Goal: Task Accomplishment & Management: Use online tool/utility

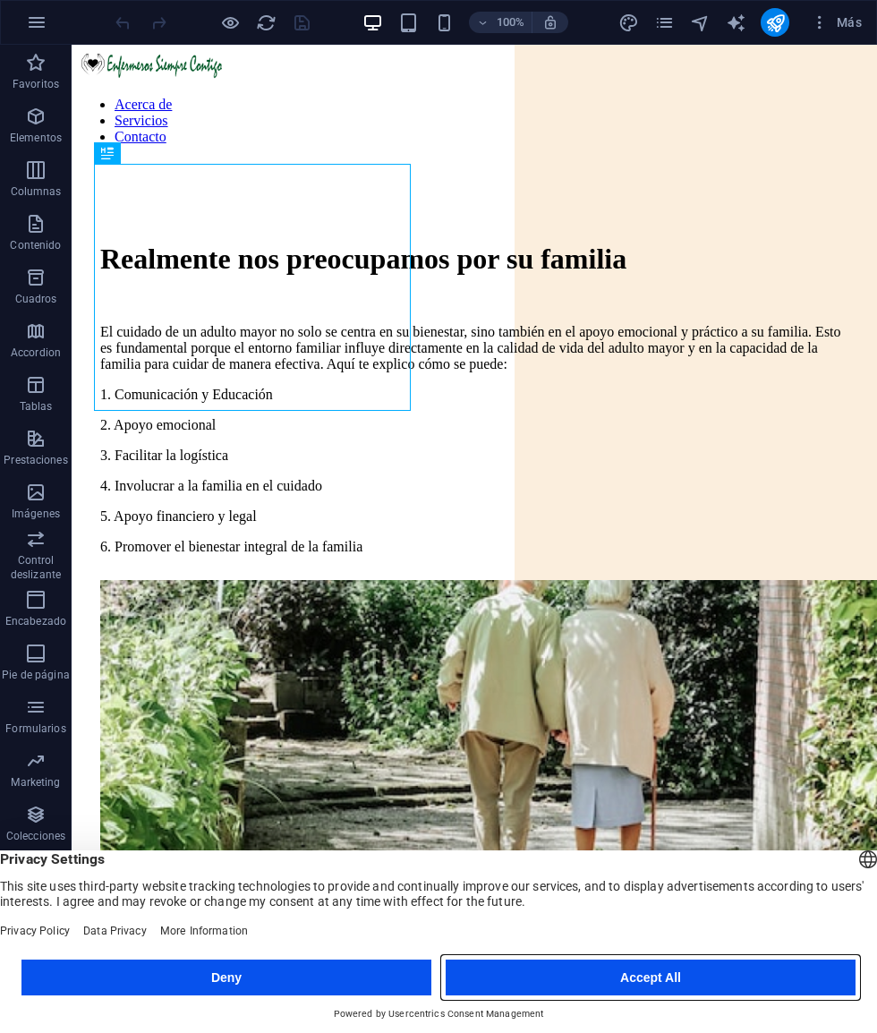
click at [688, 963] on button "Accept All" at bounding box center [651, 977] width 410 height 36
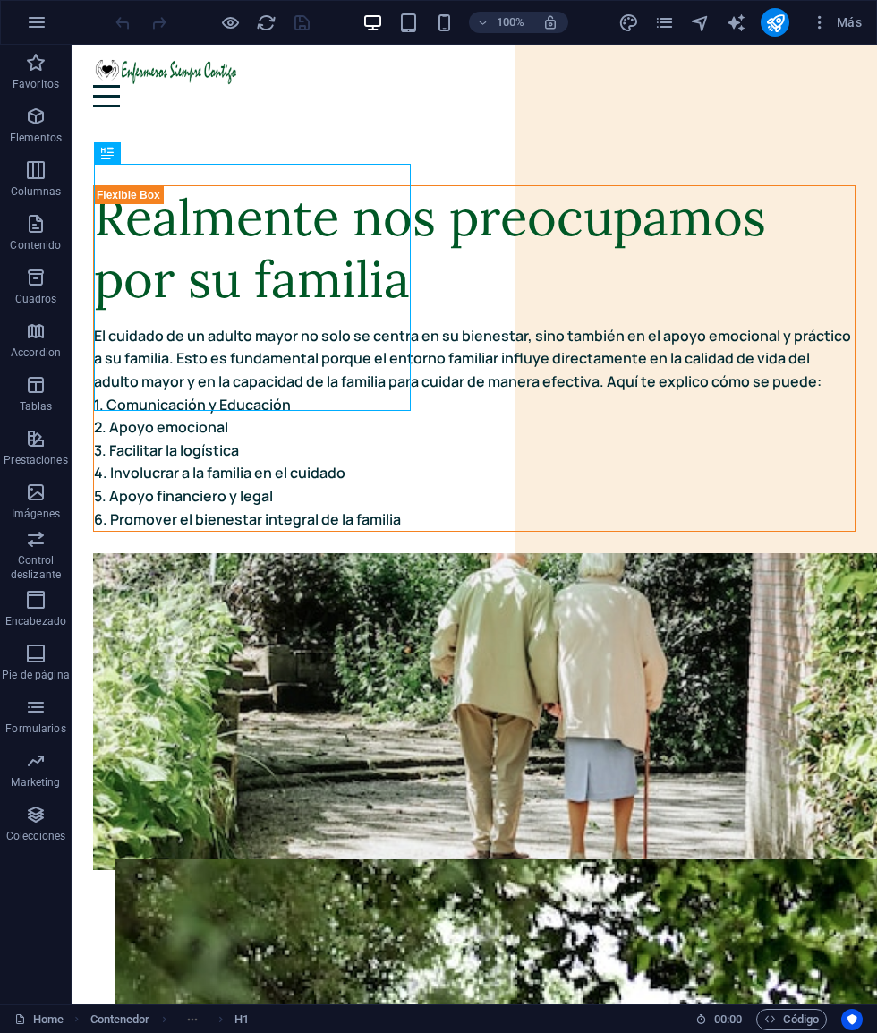
click at [42, 30] on icon "button" at bounding box center [36, 22] width 21 height 21
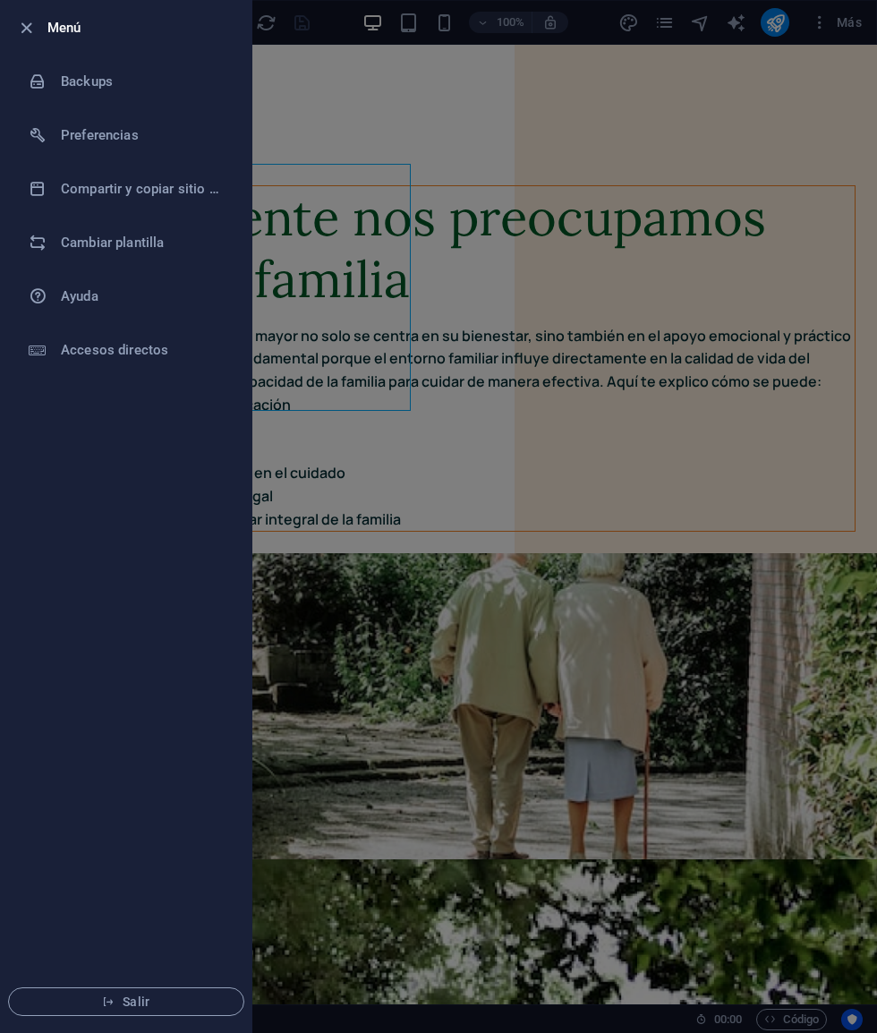
click at [115, 243] on h6 "Cambiar plantilla" at bounding box center [144, 242] width 166 height 21
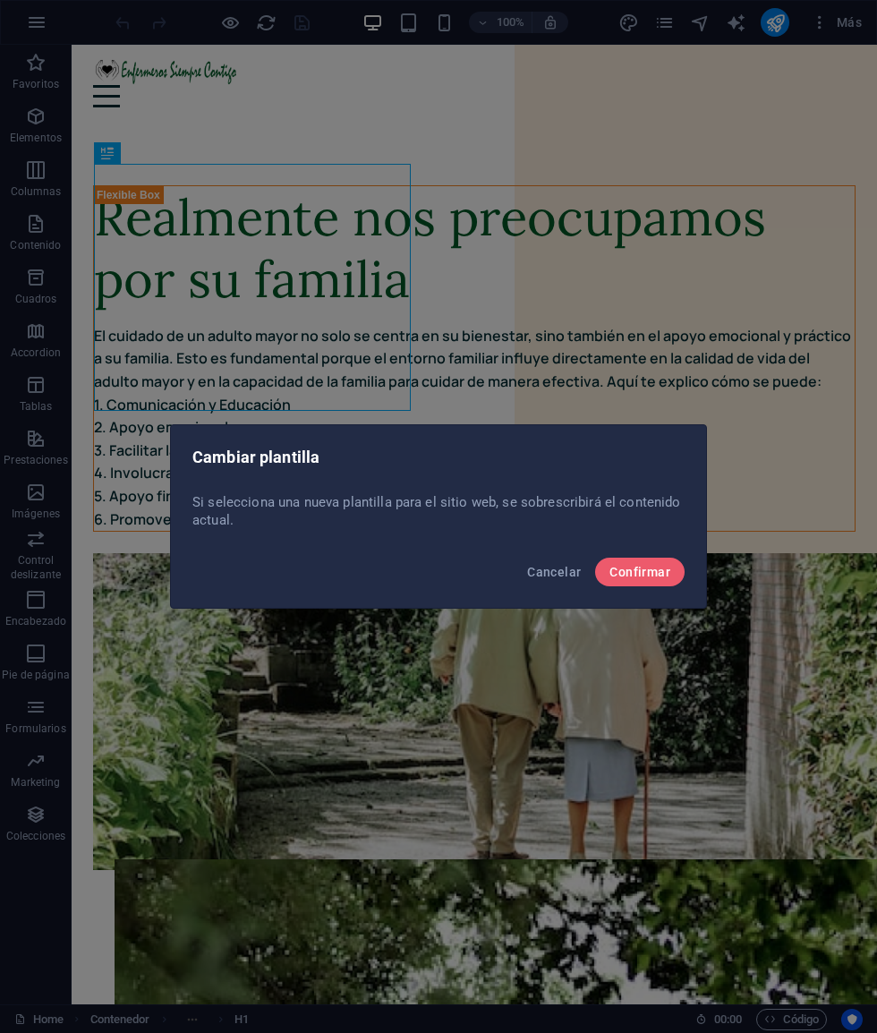
click at [641, 561] on button "Confirmar" at bounding box center [639, 572] width 89 height 29
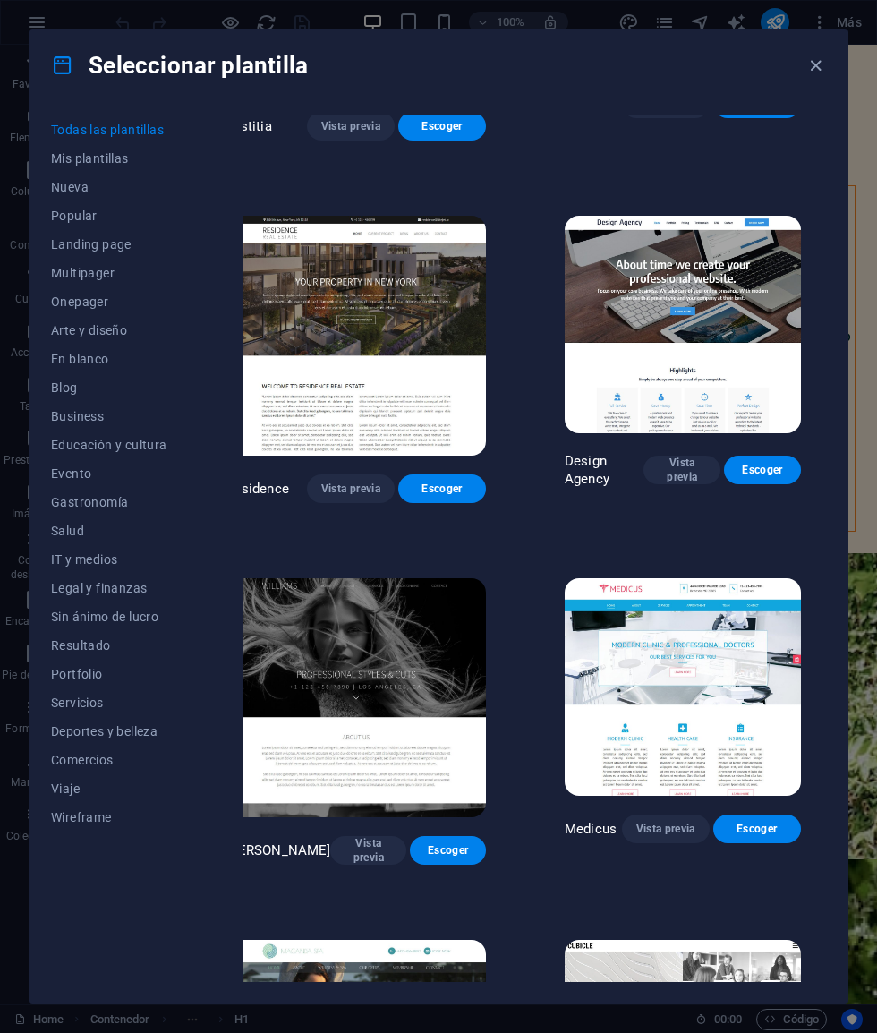
scroll to position [15216, 21]
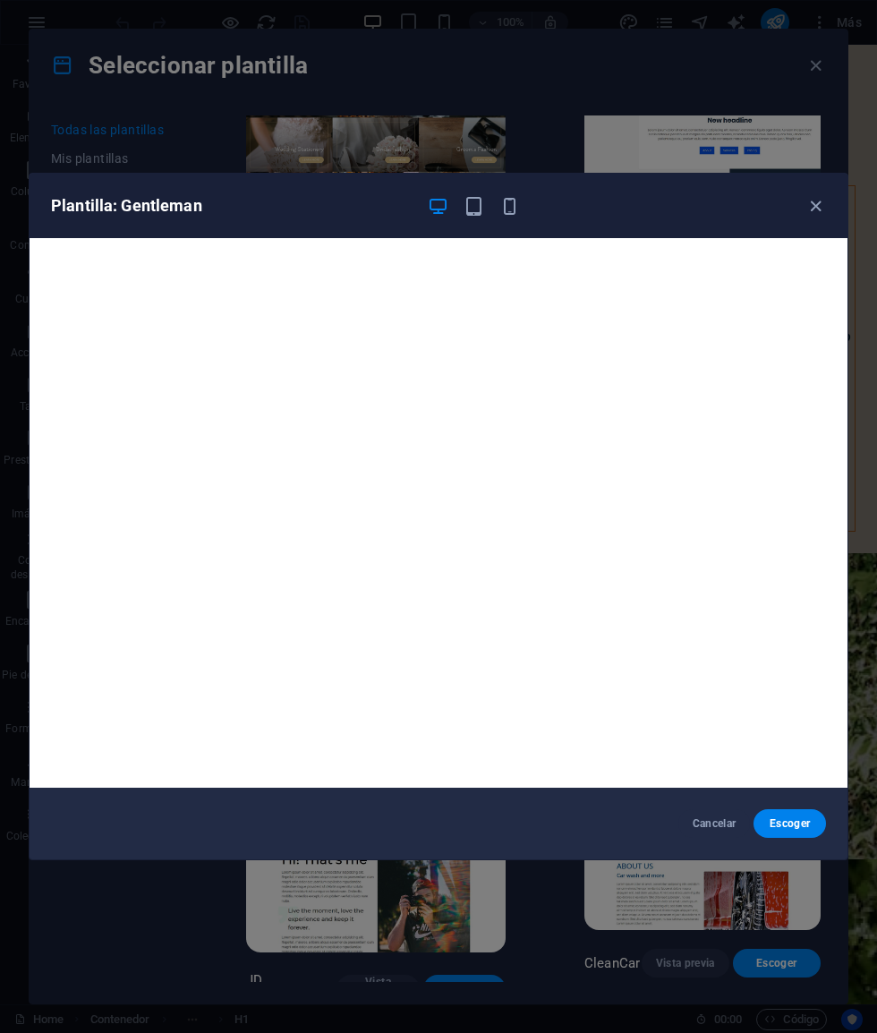
click at [785, 815] on button "Escoger" at bounding box center [790, 823] width 72 height 29
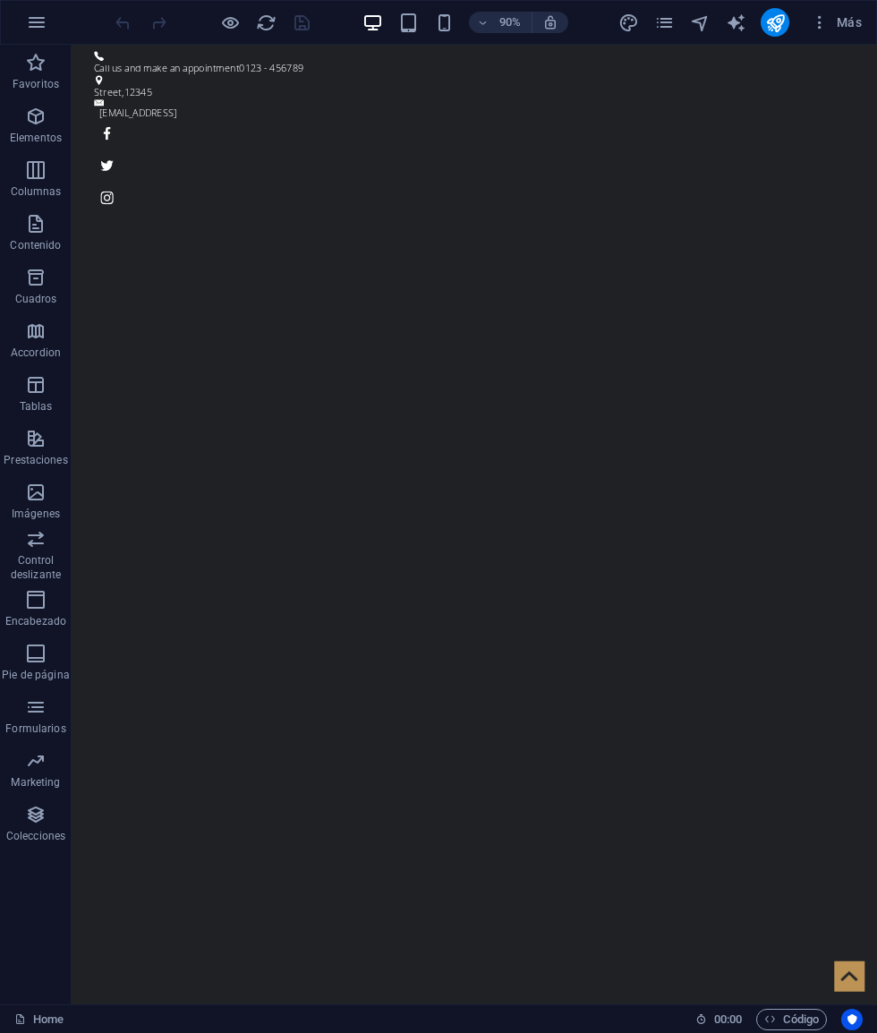
click at [32, 7] on button "button" at bounding box center [36, 22] width 43 height 43
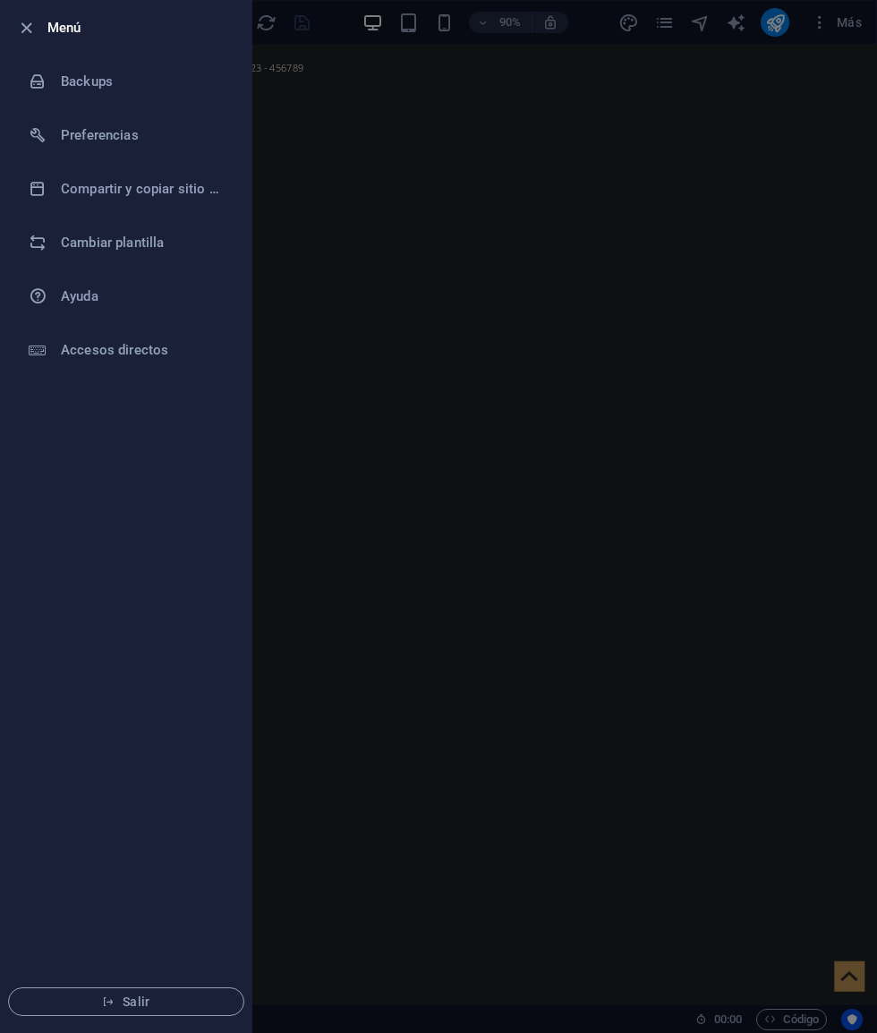
click at [98, 241] on h6 "Cambiar plantilla" at bounding box center [144, 242] width 166 height 21
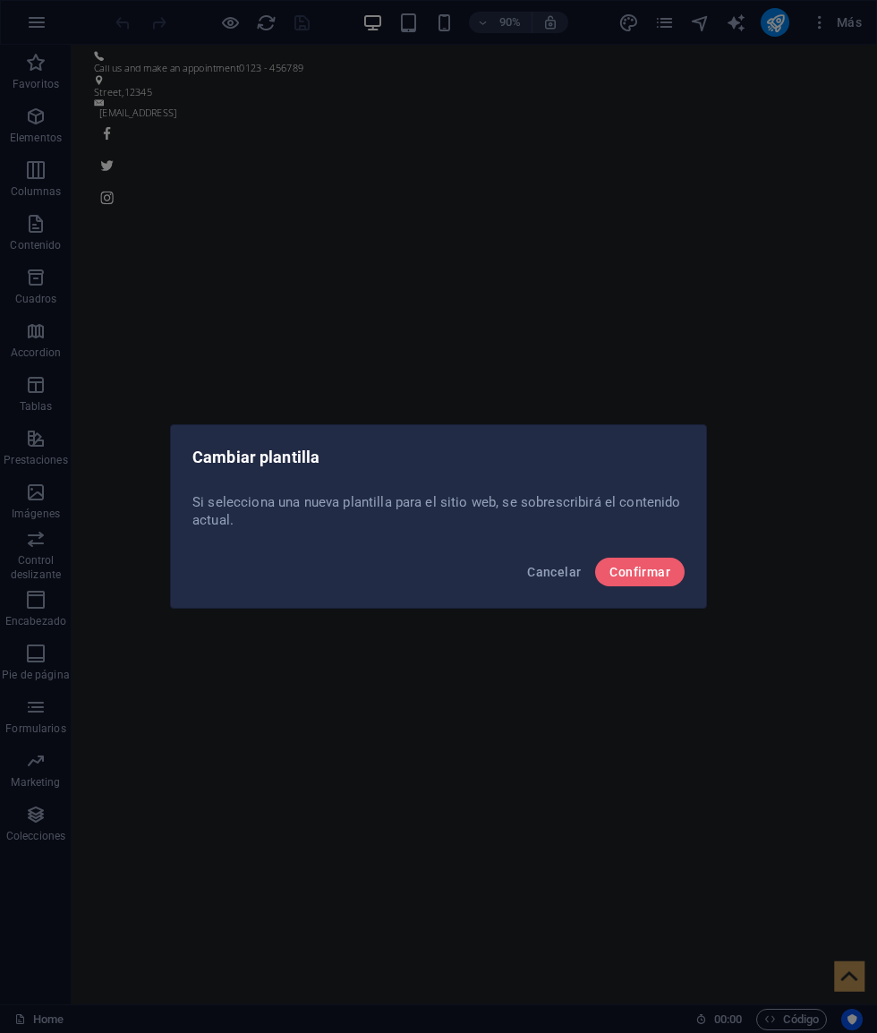
click at [648, 549] on div "Cancelar Confirmar" at bounding box center [438, 577] width 535 height 61
click at [641, 569] on span "Confirmar" at bounding box center [639, 572] width 61 height 14
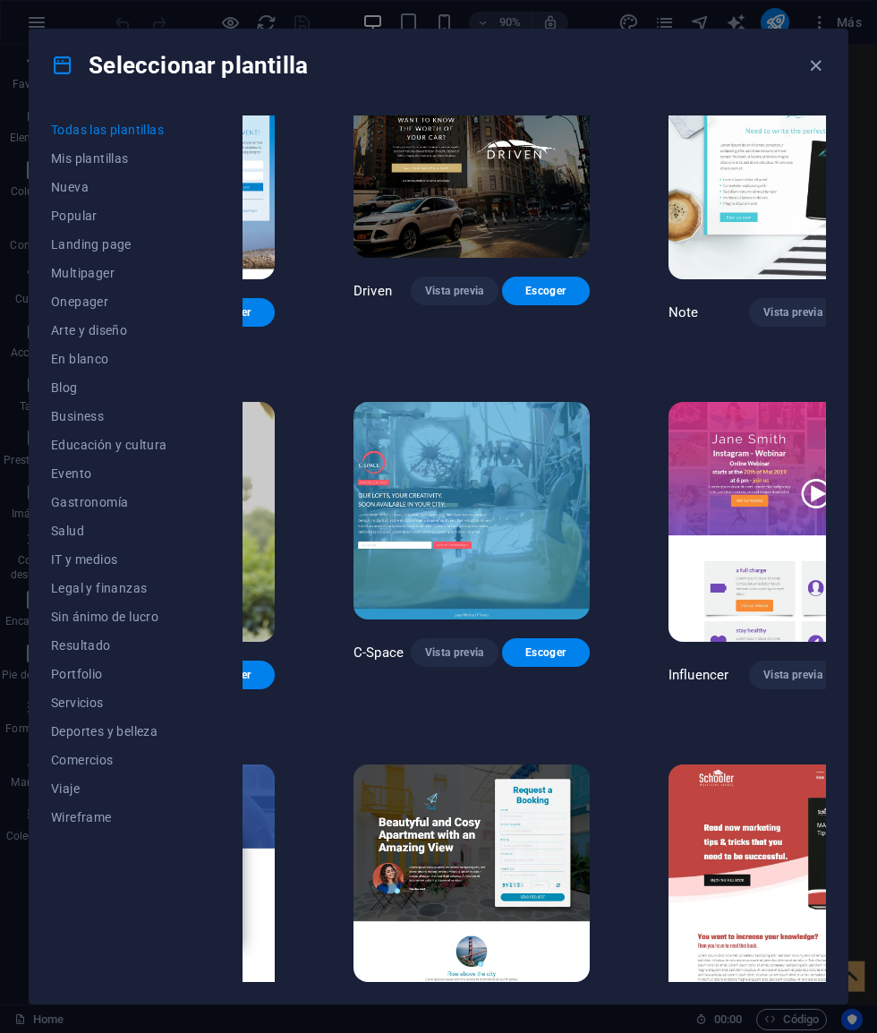
click at [78, 690] on button "Servicios" at bounding box center [109, 702] width 116 height 29
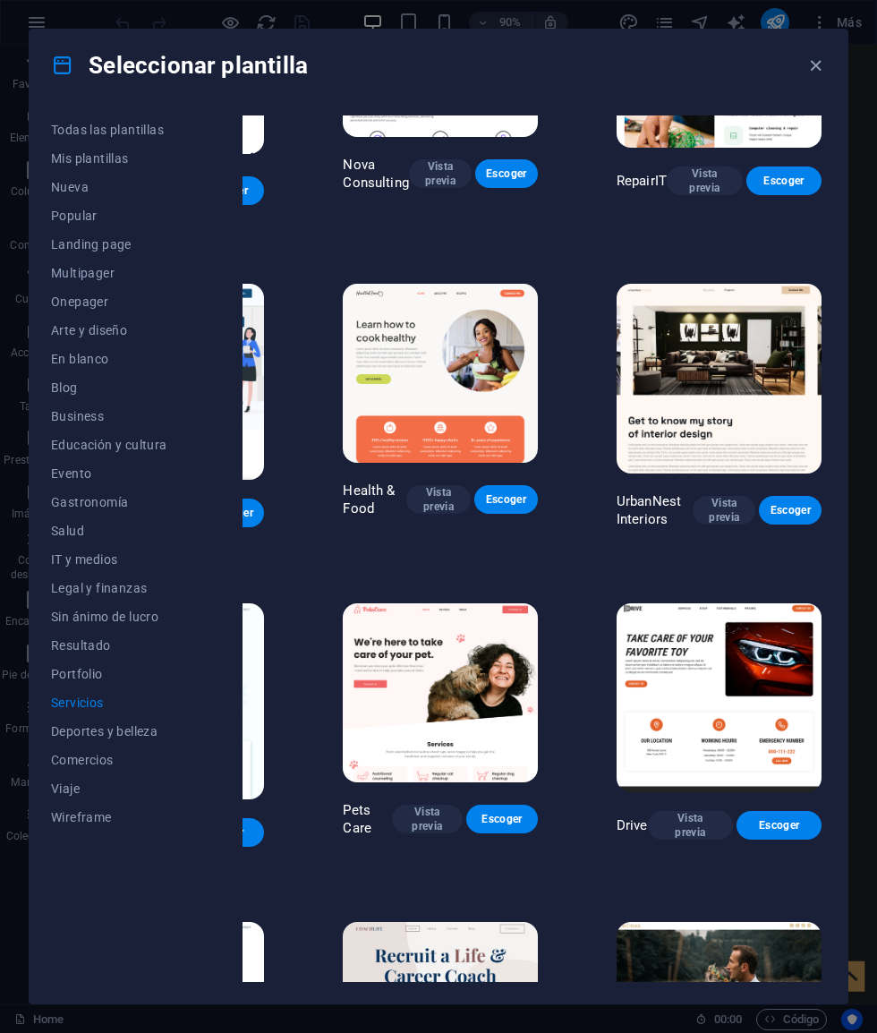
click at [76, 660] on button "Portfolio" at bounding box center [109, 674] width 116 height 29
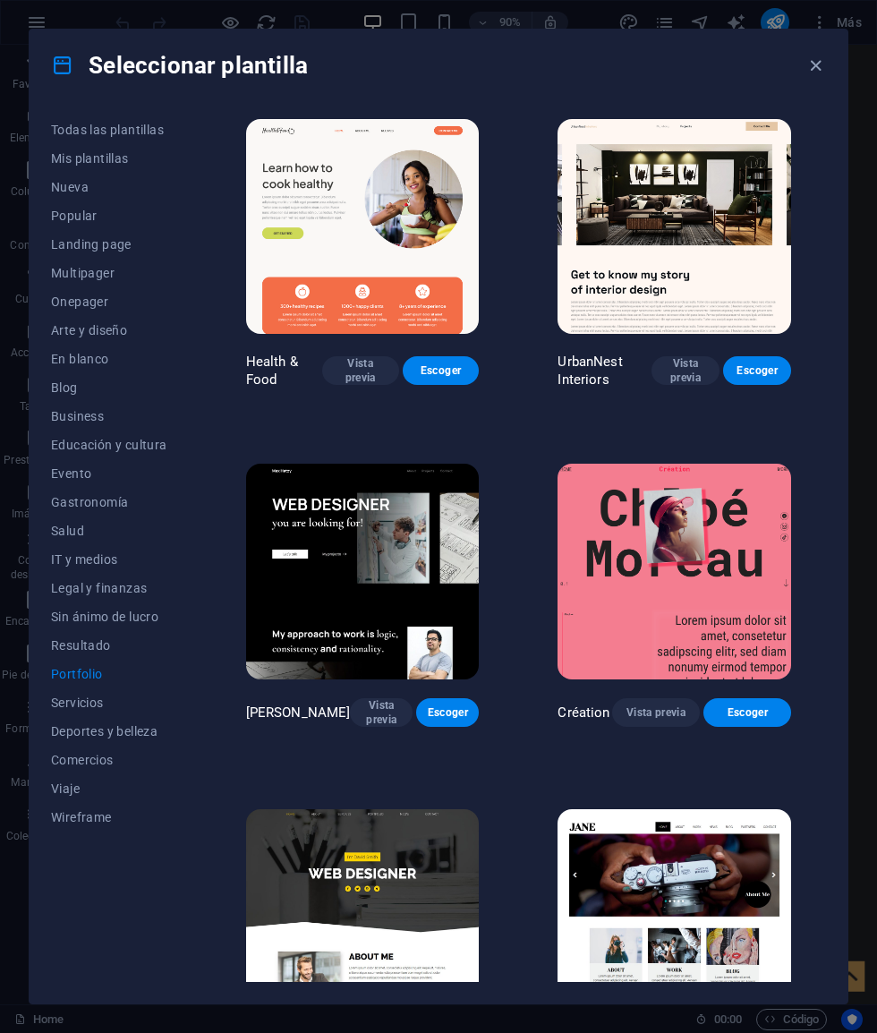
click at [71, 779] on button "Viaje" at bounding box center [109, 788] width 116 height 29
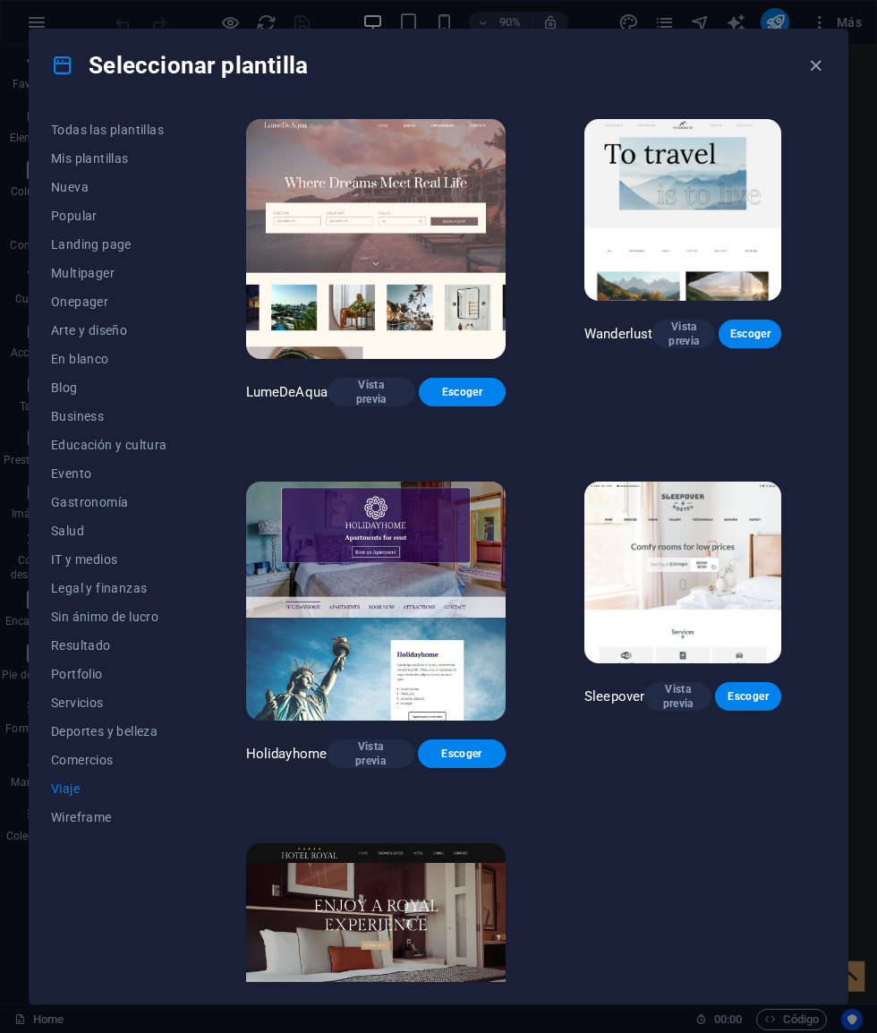
click at [83, 634] on button "Resultado" at bounding box center [109, 645] width 116 height 29
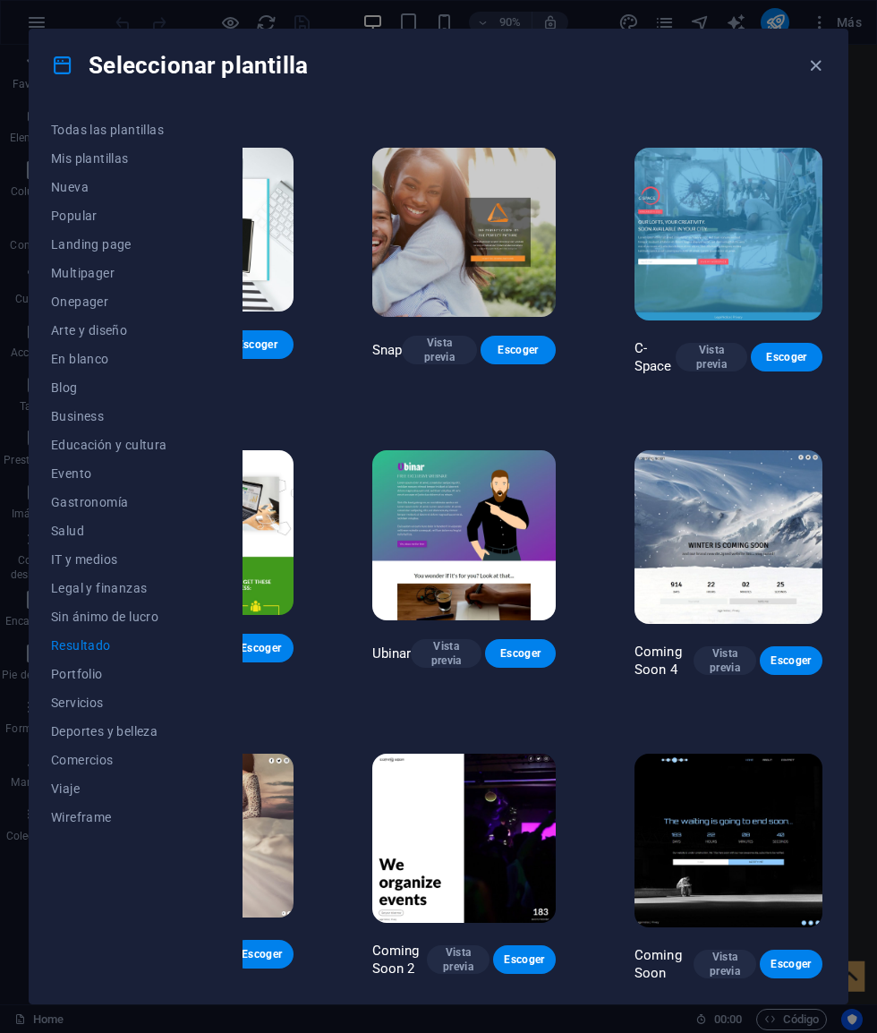
click at [92, 607] on button "Sin ánimo de lucro" at bounding box center [109, 616] width 116 height 29
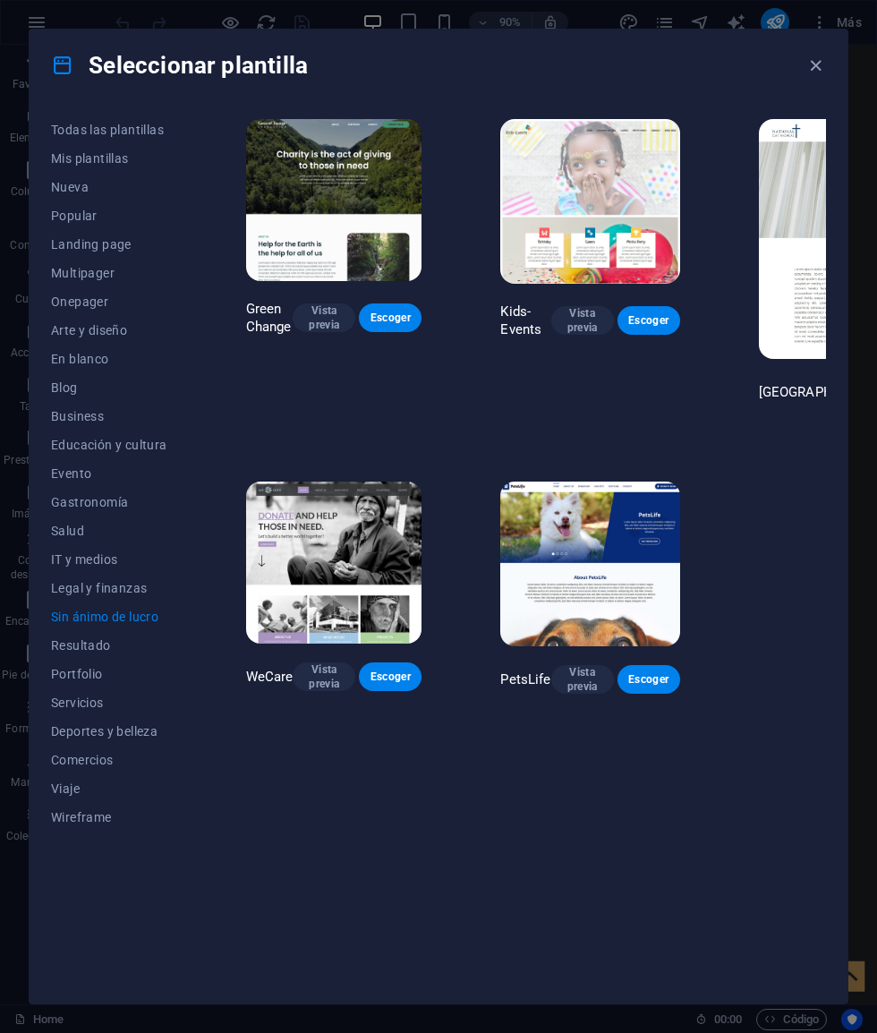
click at [89, 578] on button "Legal y finanzas" at bounding box center [109, 588] width 116 height 29
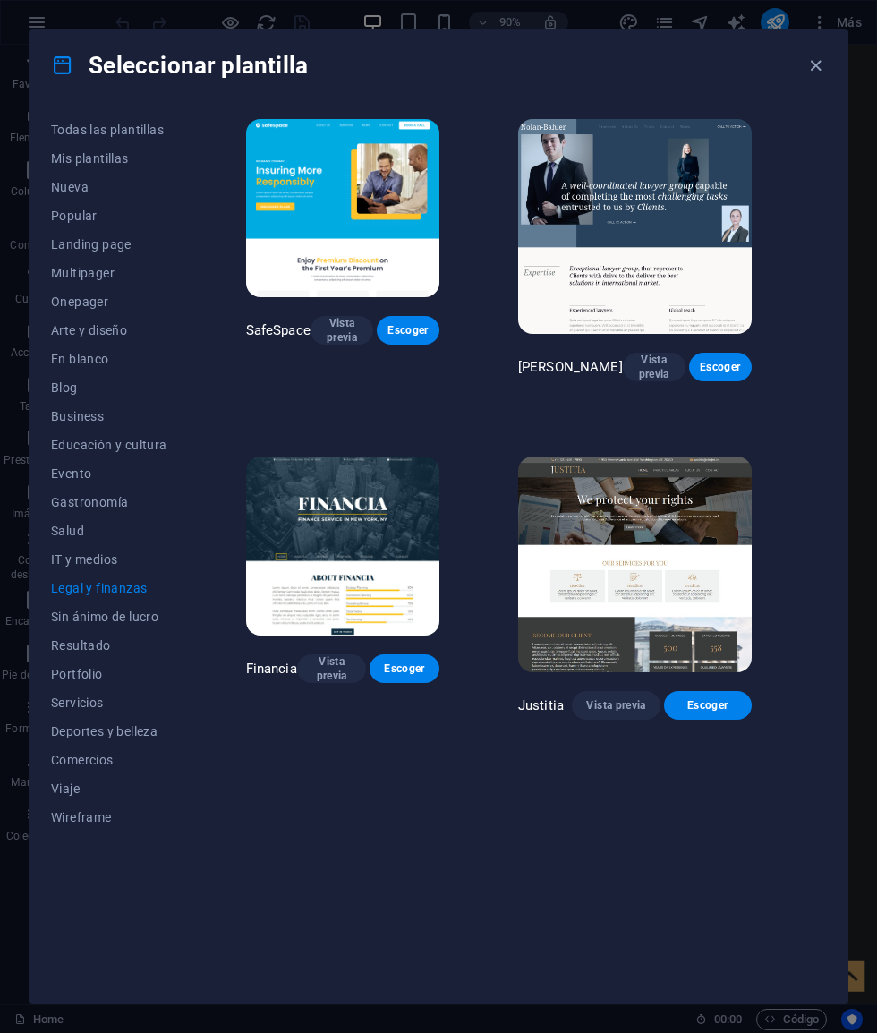
click at [78, 543] on button "Salud" at bounding box center [109, 530] width 116 height 29
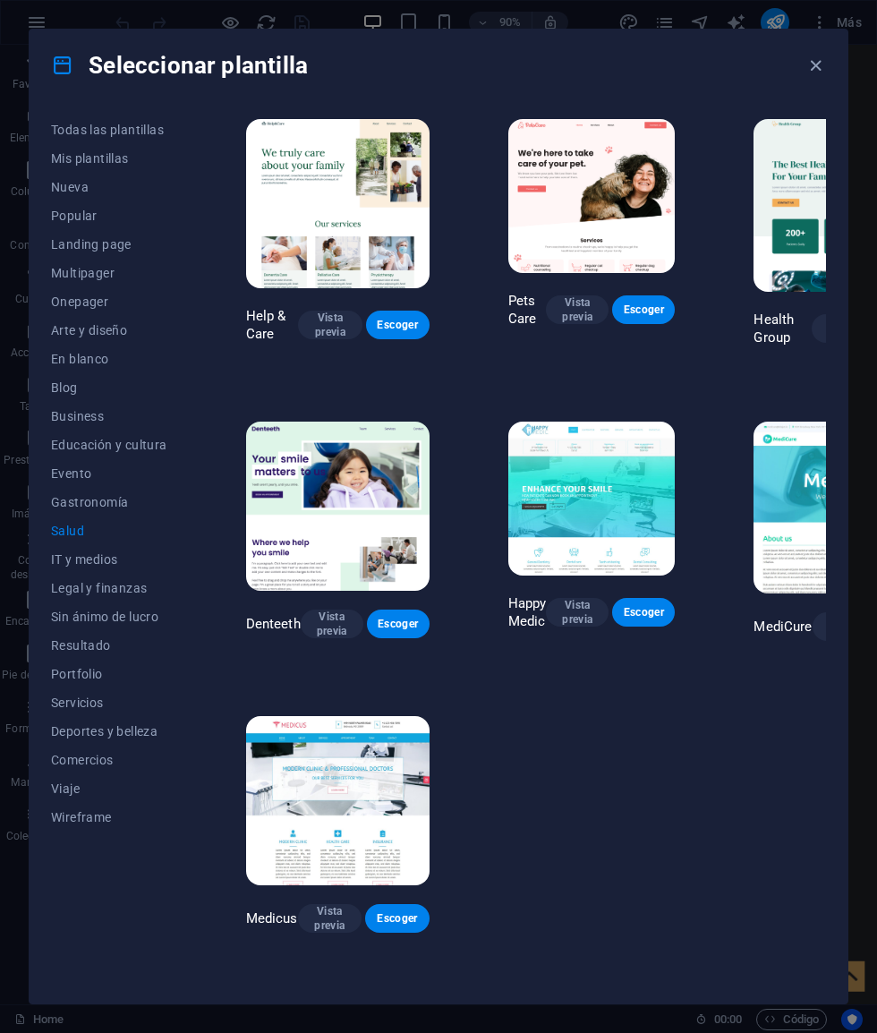
click at [84, 545] on button "IT y medios" at bounding box center [109, 559] width 116 height 29
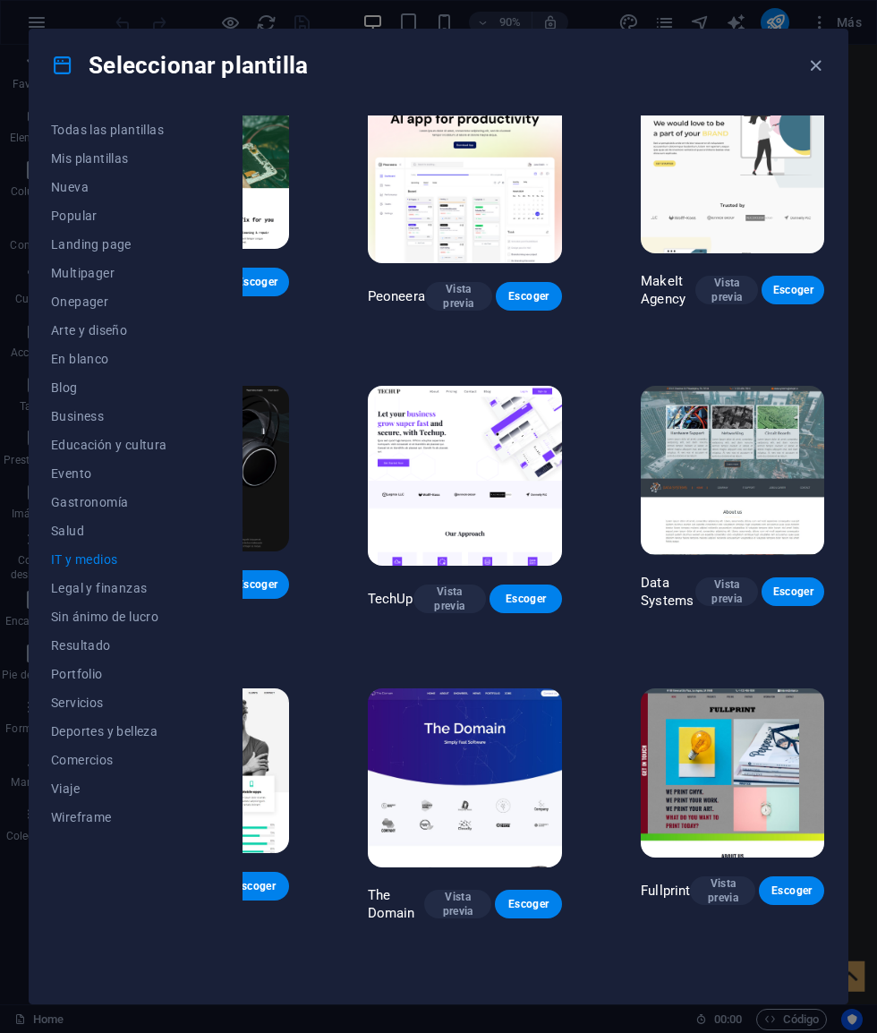
click at [77, 522] on button "Salud" at bounding box center [109, 530] width 116 height 29
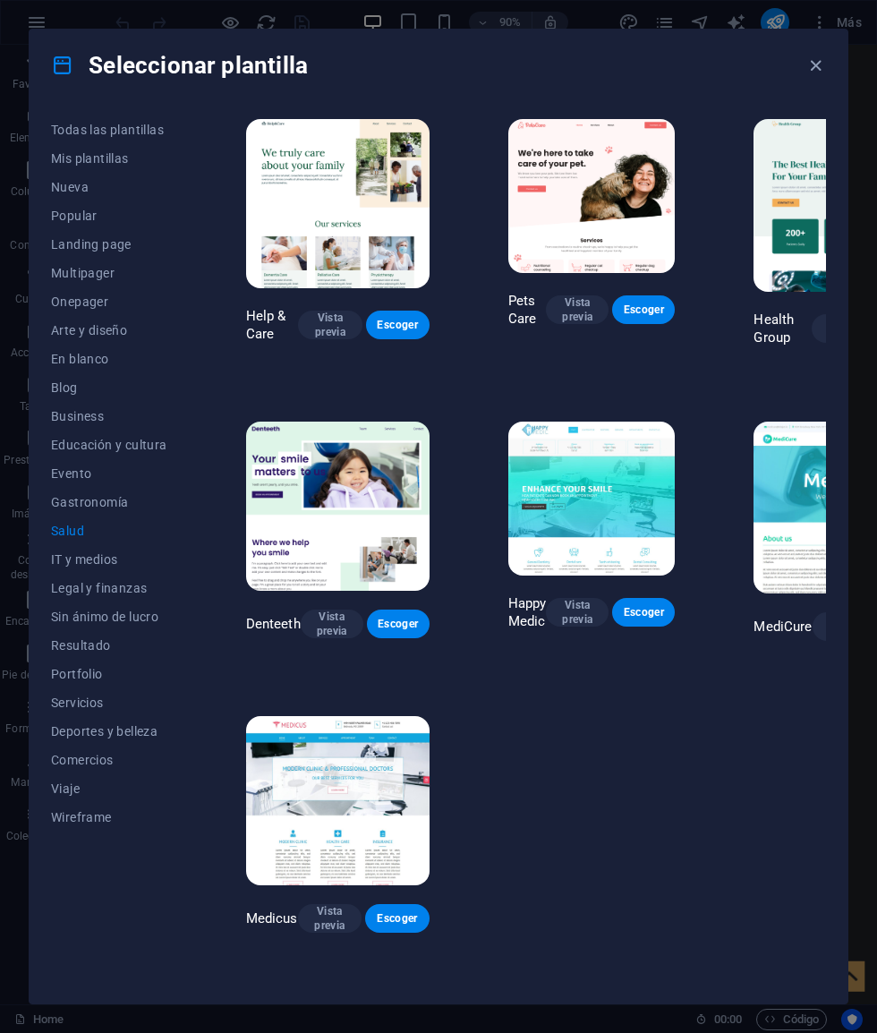
scroll to position [0, -3]
click at [80, 497] on span "Gastronomía" at bounding box center [109, 502] width 116 height 14
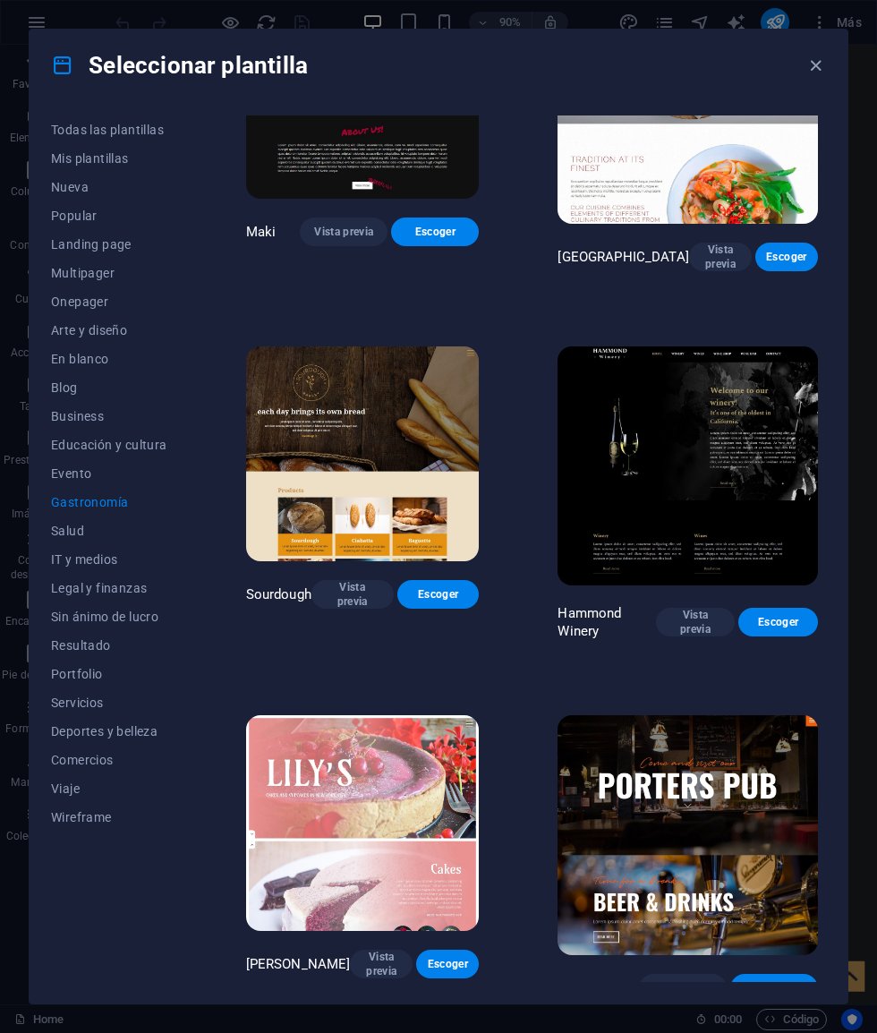
scroll to position [868, 0]
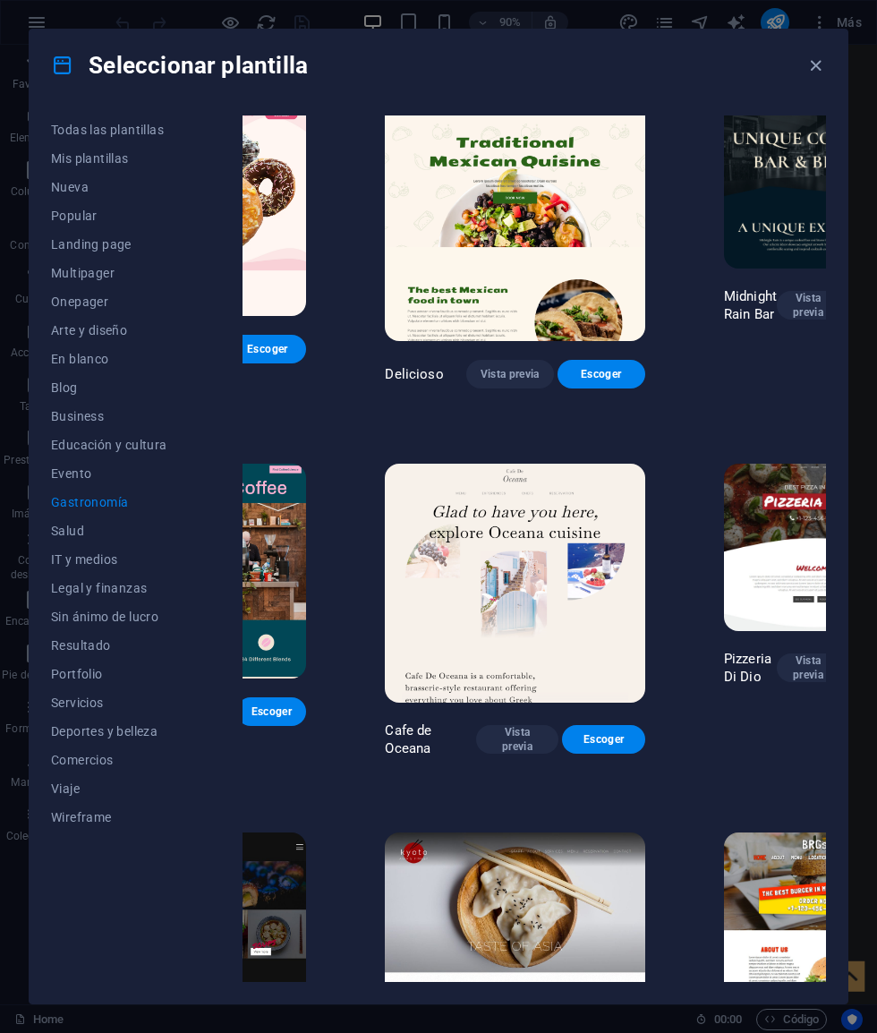
click at [71, 458] on button "Educación y cultura" at bounding box center [109, 444] width 116 height 29
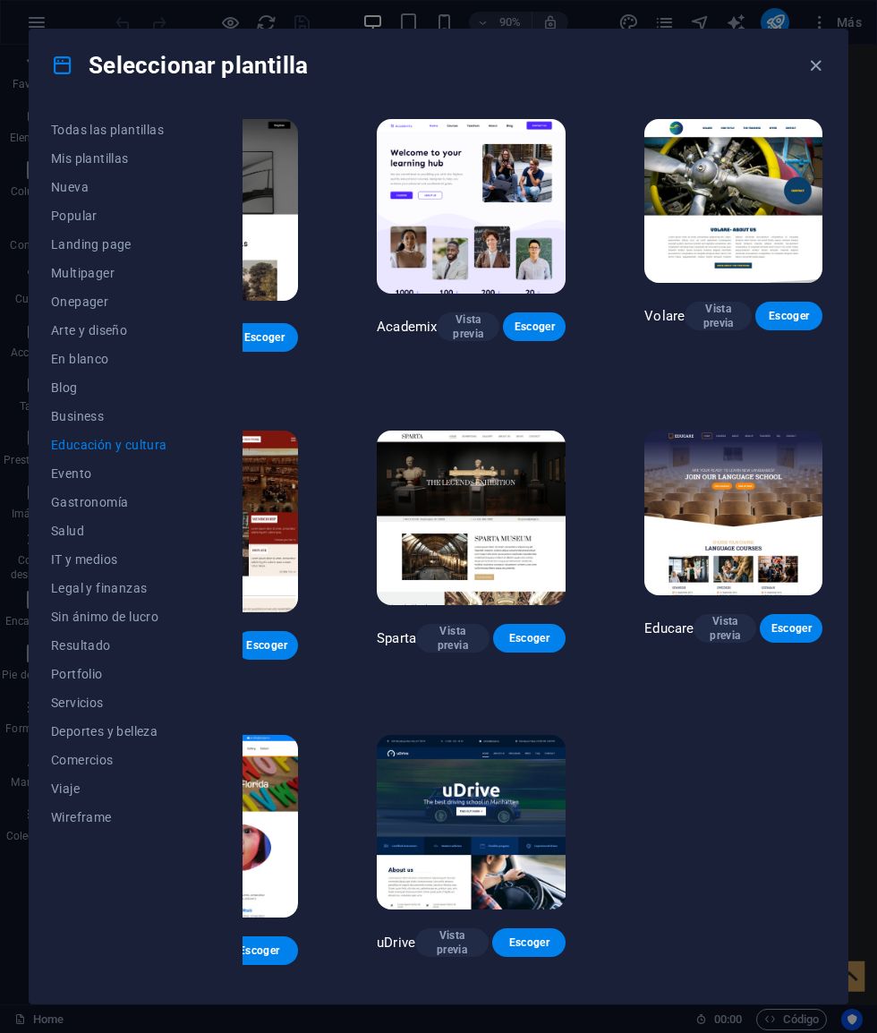
click at [78, 471] on span "Evento" at bounding box center [109, 473] width 116 height 14
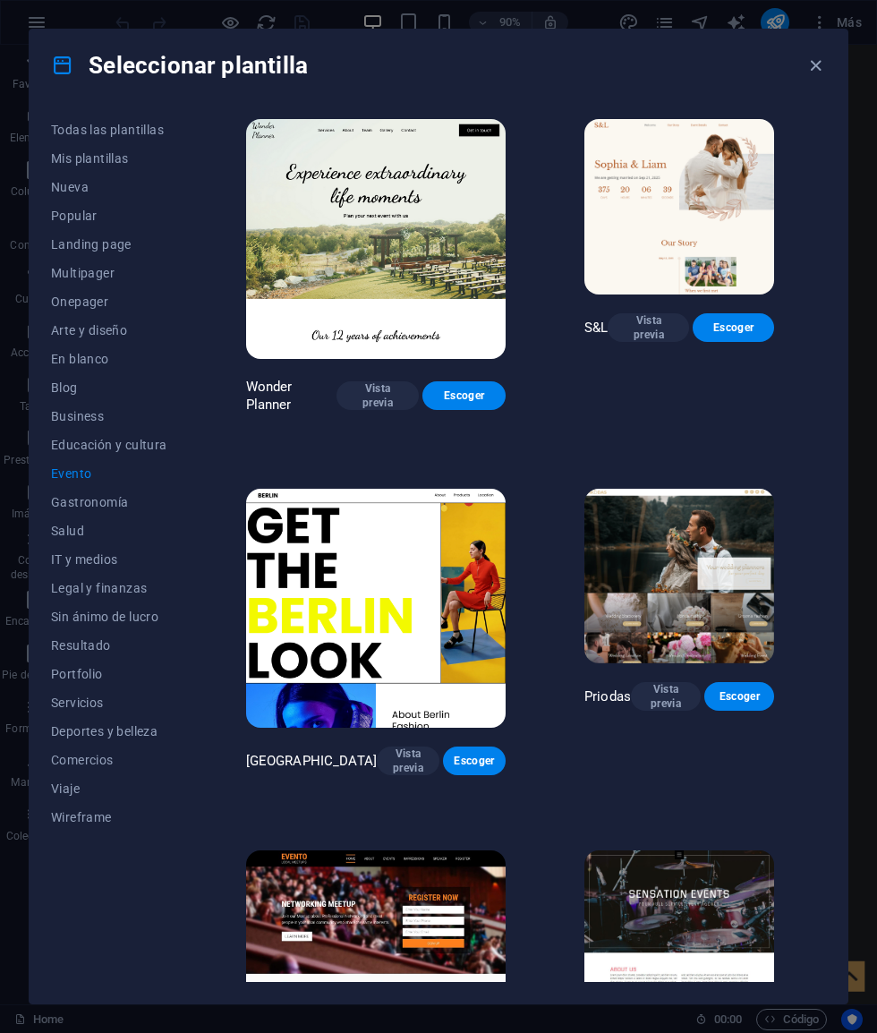
click at [100, 433] on button "Educación y cultura" at bounding box center [109, 444] width 116 height 29
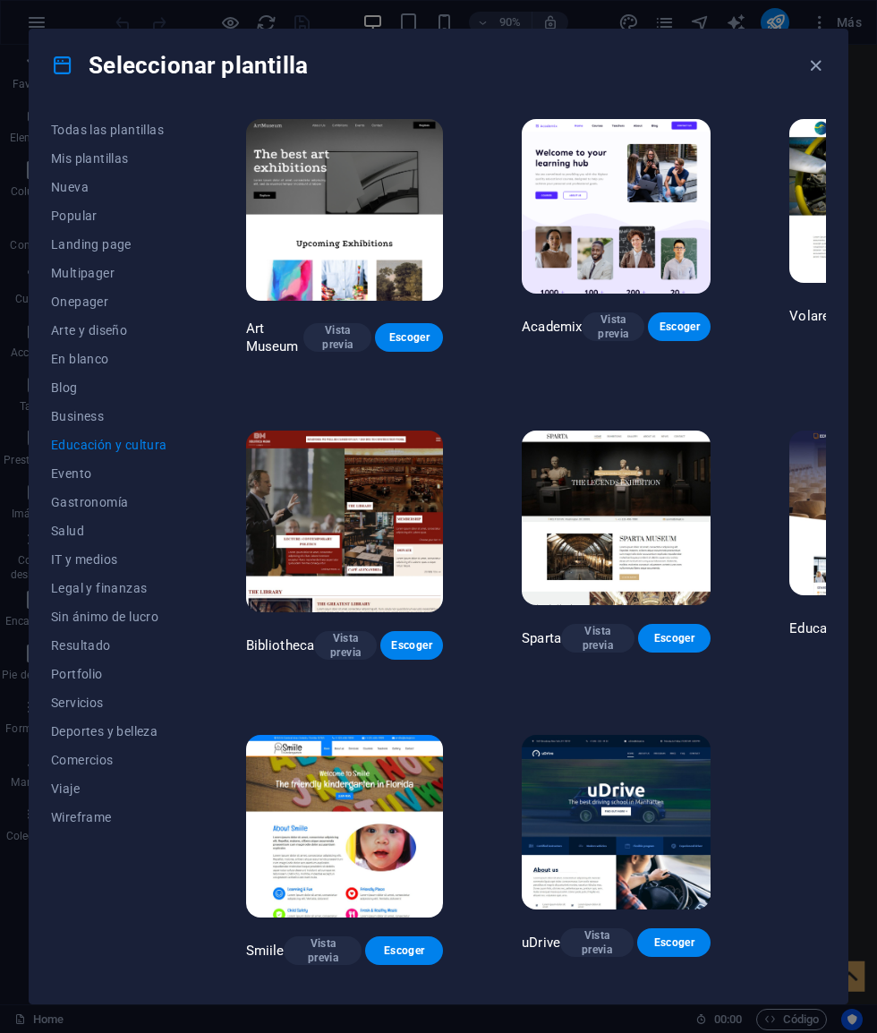
click at [73, 409] on span "Business" at bounding box center [109, 416] width 116 height 14
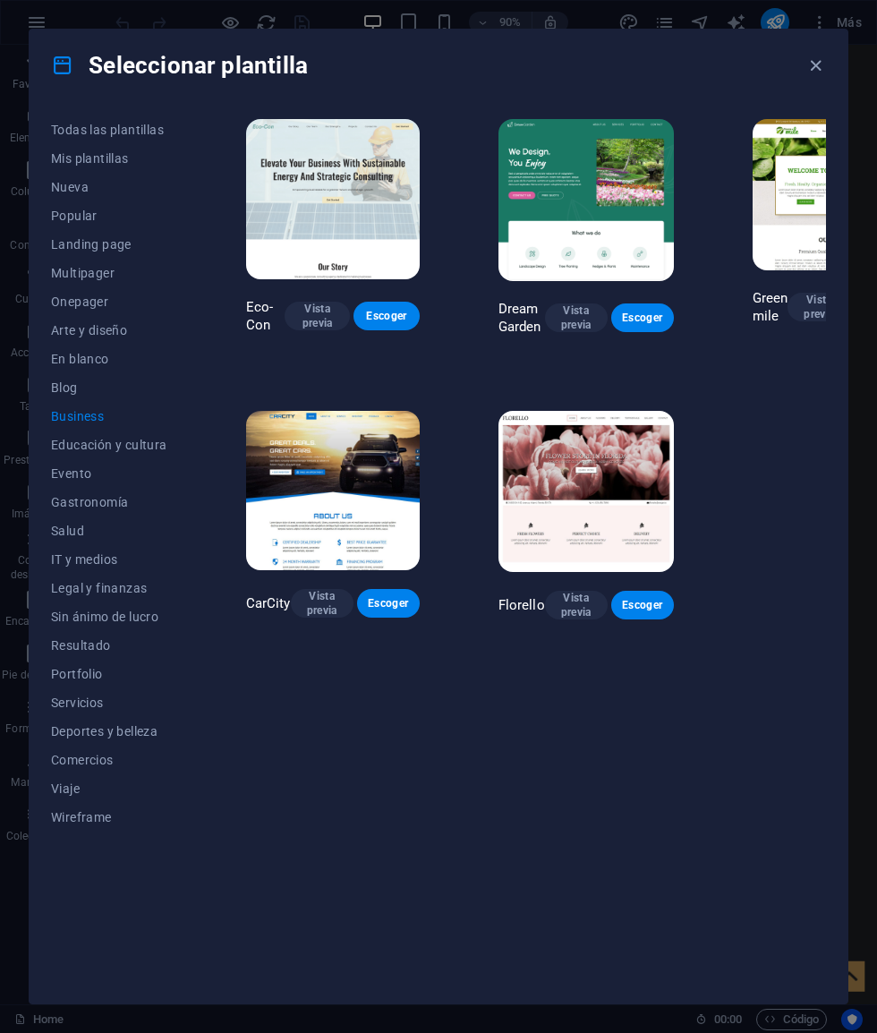
click at [53, 369] on button "En blanco" at bounding box center [109, 359] width 116 height 29
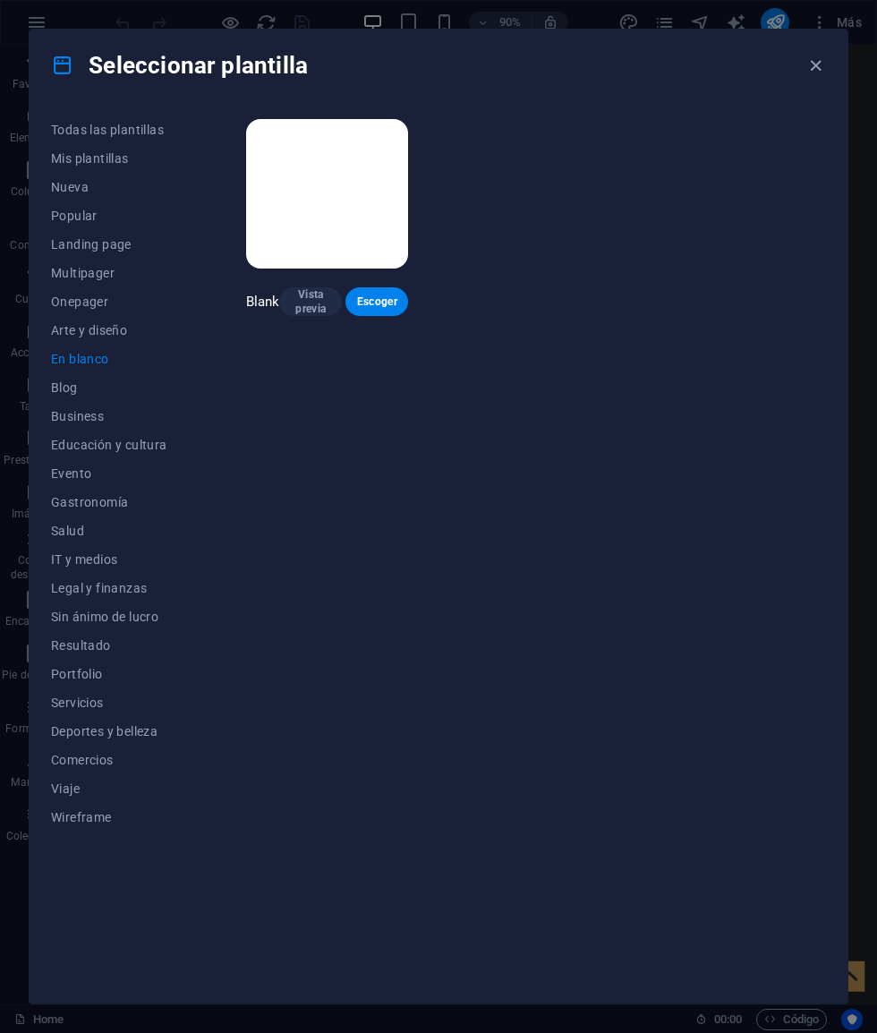
click at [67, 381] on span "Blog" at bounding box center [109, 387] width 116 height 14
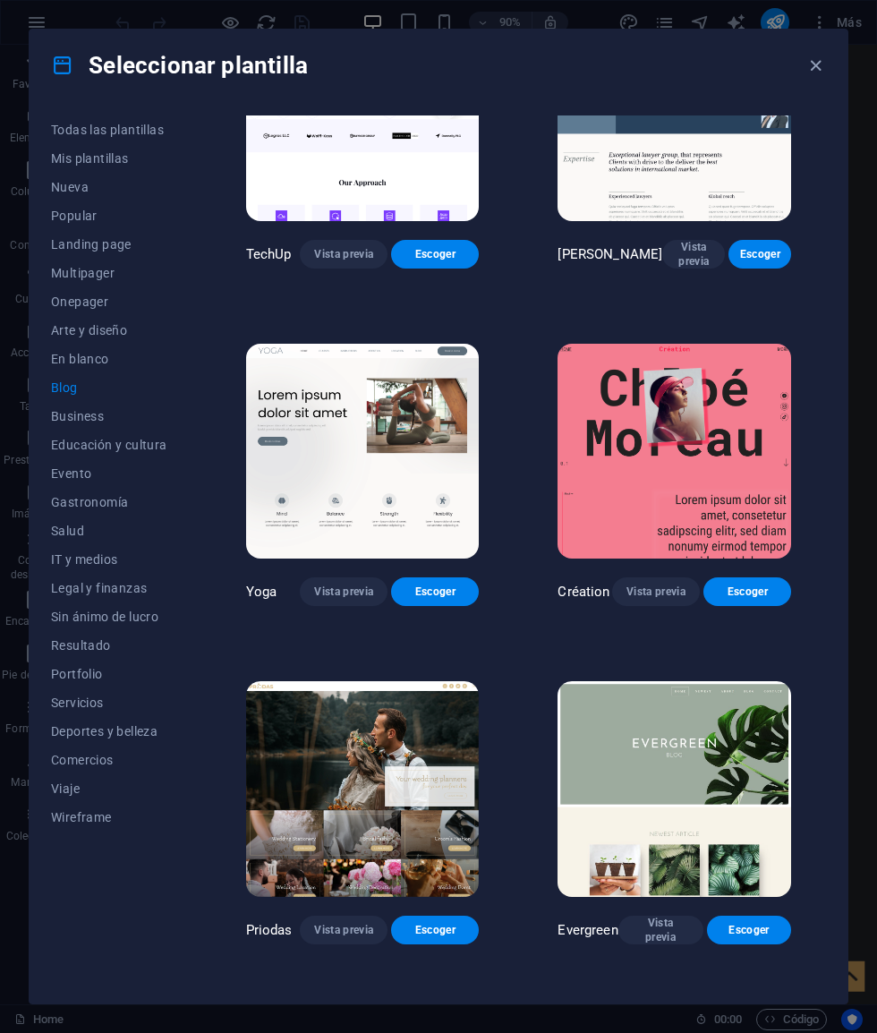
click at [73, 349] on button "En blanco" at bounding box center [109, 359] width 116 height 29
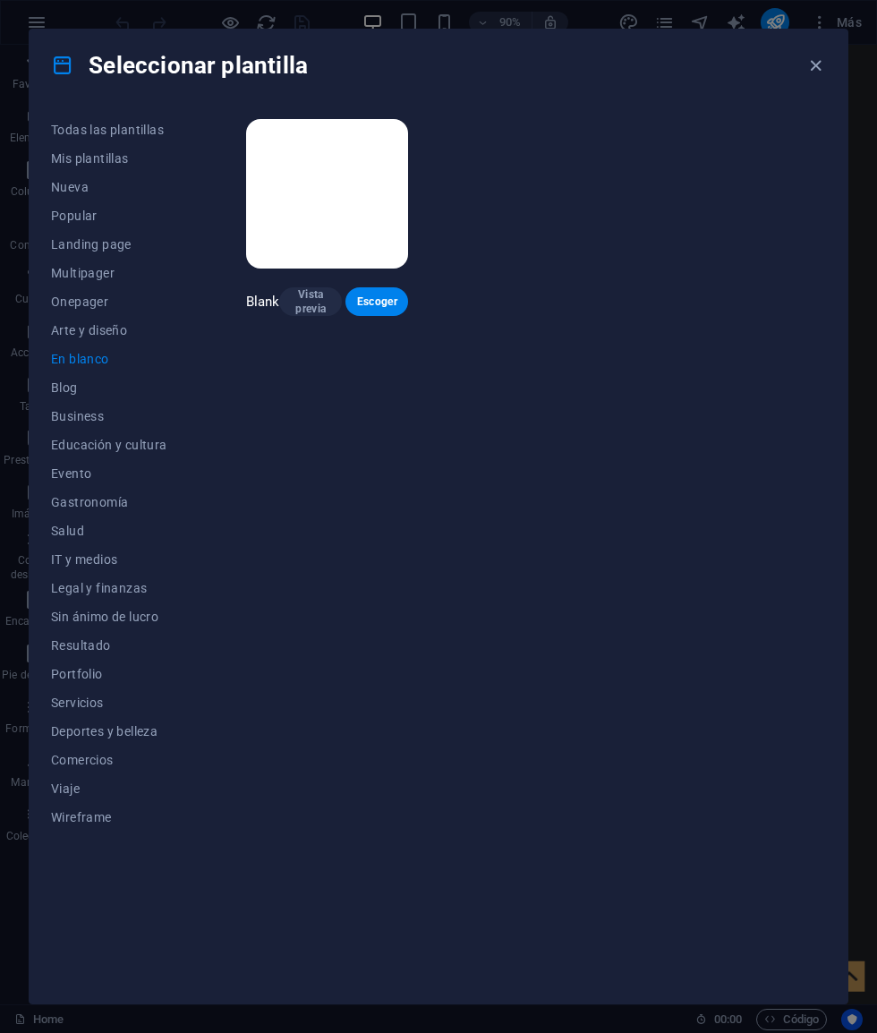
click at [77, 319] on button "Arte y diseño" at bounding box center [109, 330] width 116 height 29
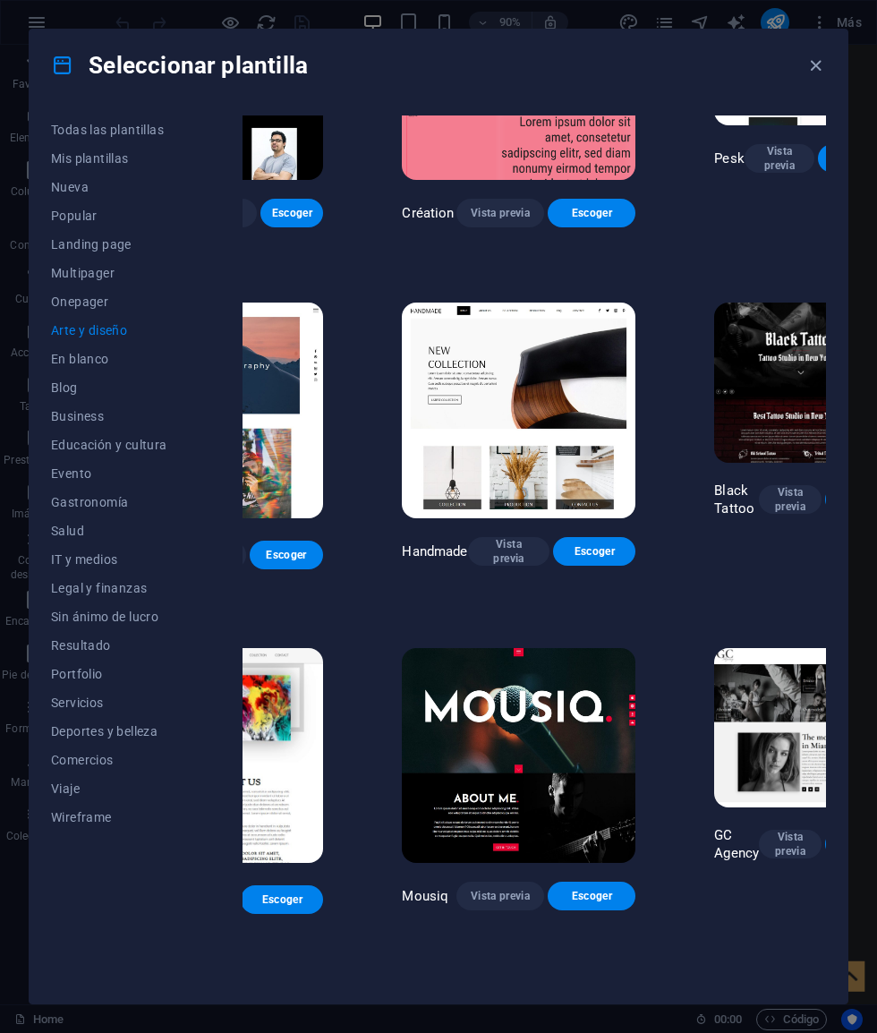
scroll to position [153, 156]
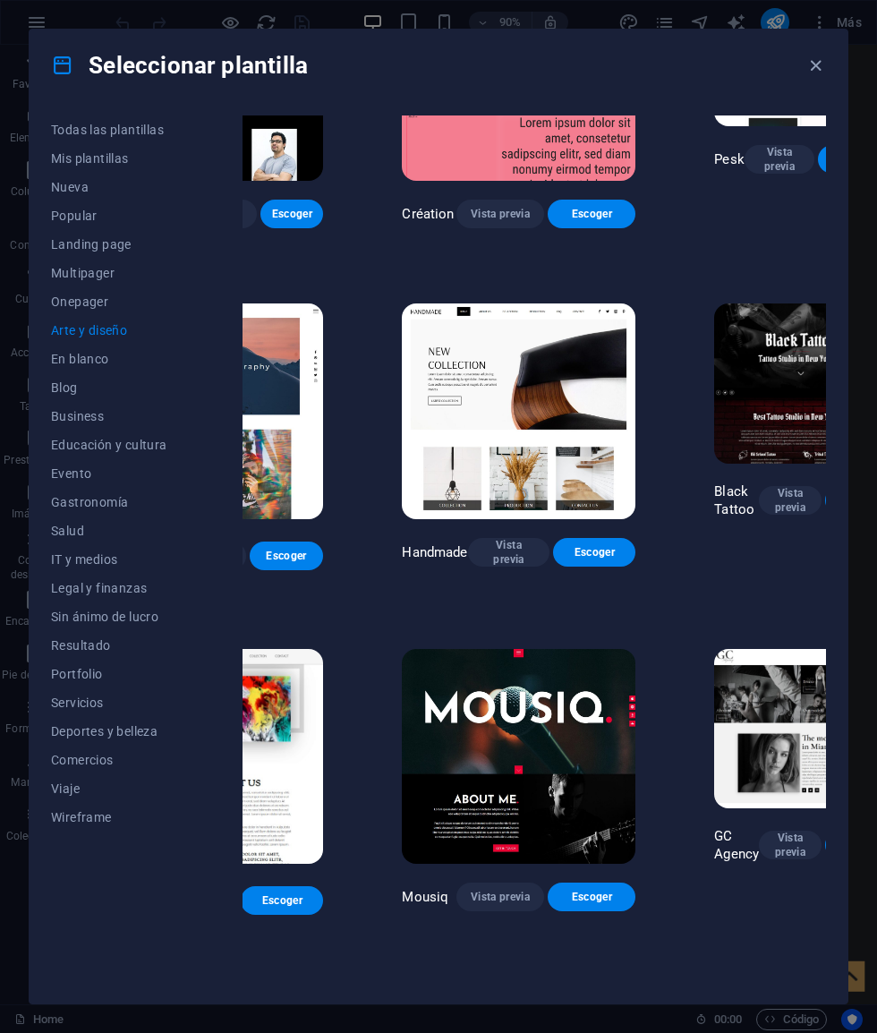
click at [825, 486] on button "Escoger" at bounding box center [856, 500] width 63 height 29
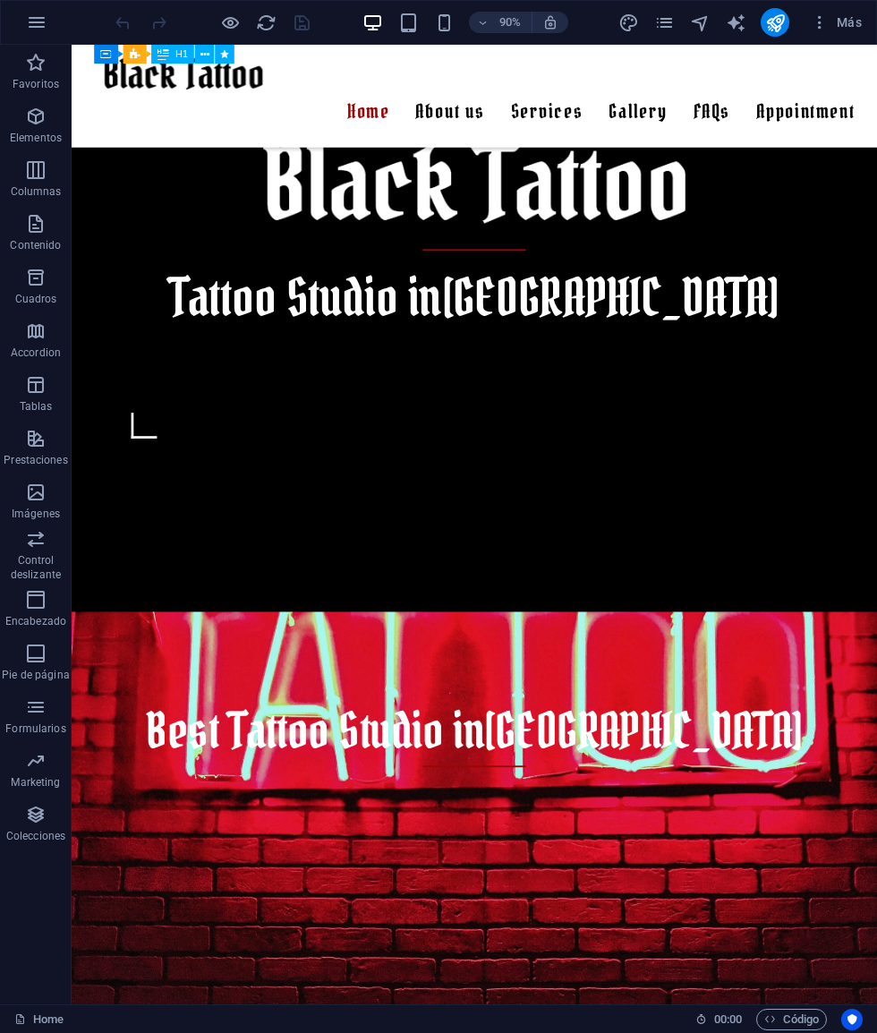
scroll to position [1096, 0]
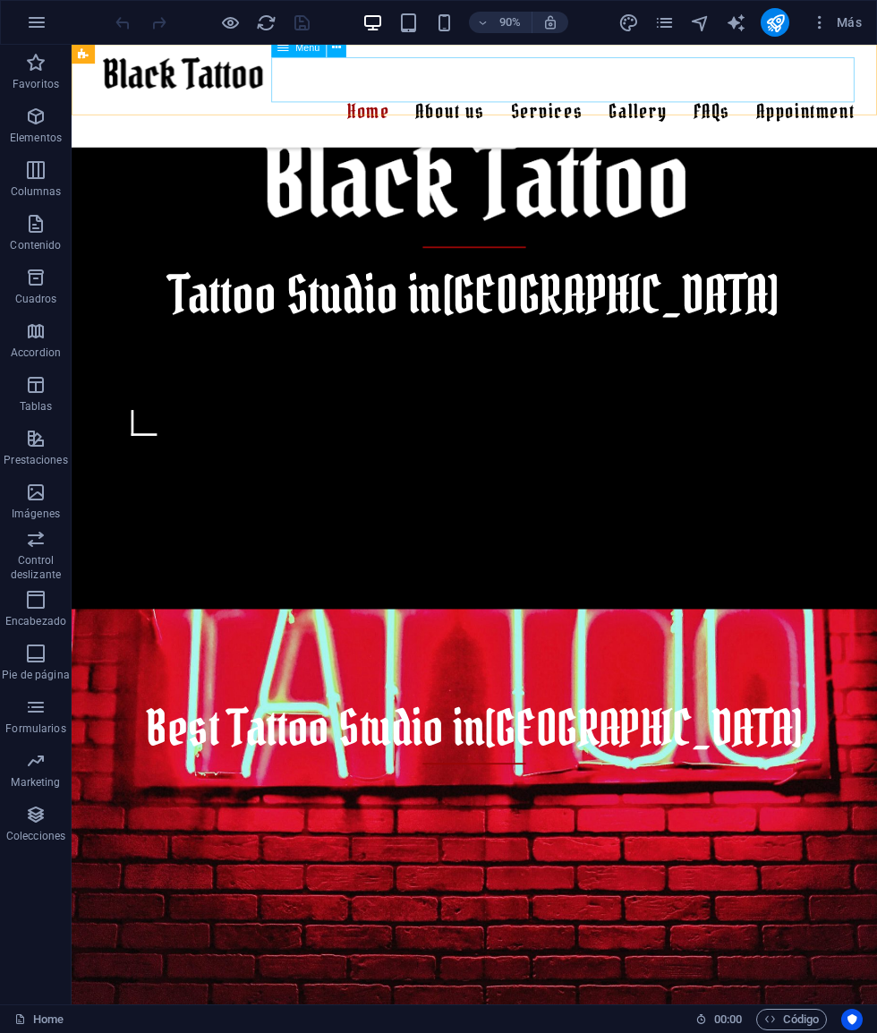
click at [493, 95] on nav "Home About us Services Gallery Sonia Xoe Laura Joe John Doe FAQs Appointment" at bounding box center [519, 120] width 845 height 50
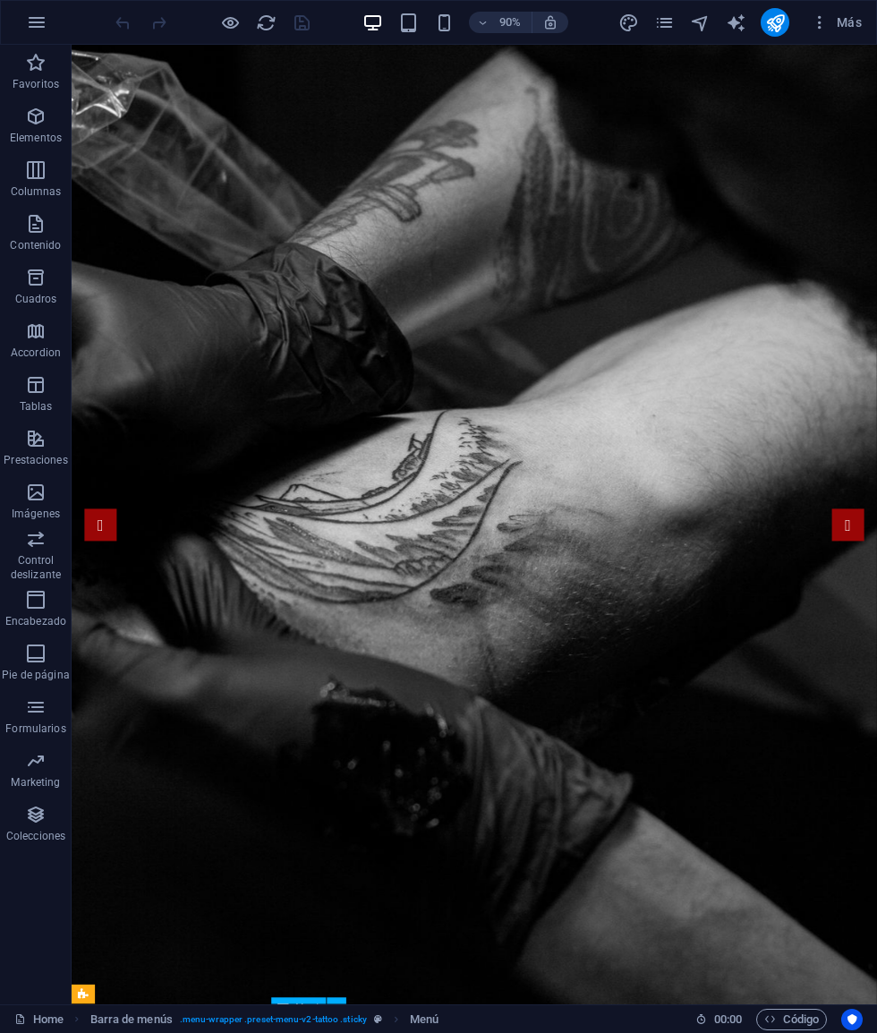
scroll to position [0, 0]
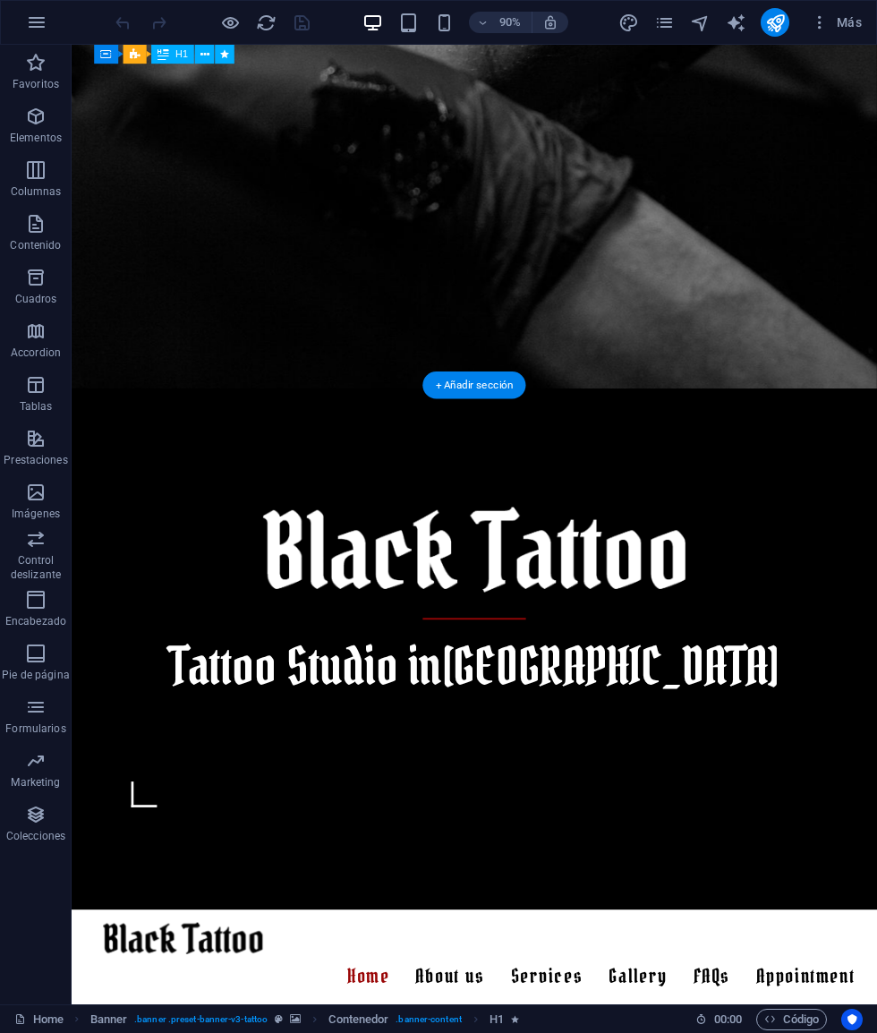
scroll to position [677, 0]
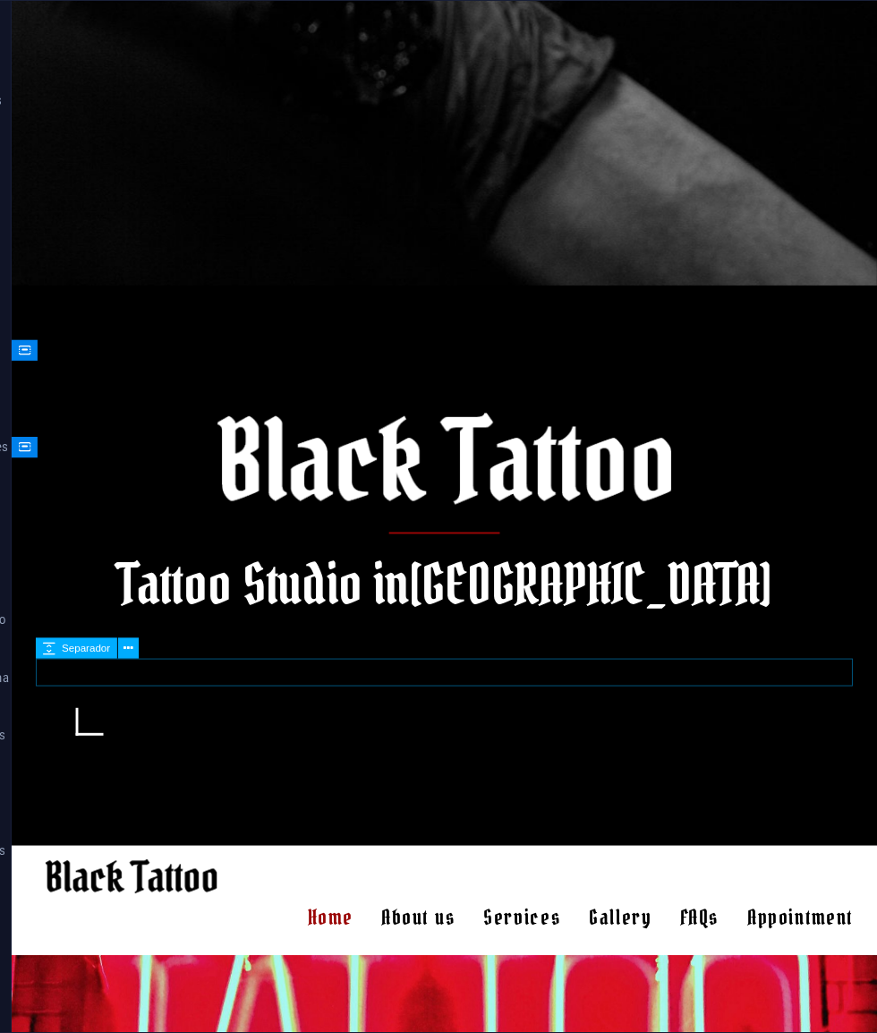
scroll to position [773, 0]
